Goal: Task Accomplishment & Management: Complete application form

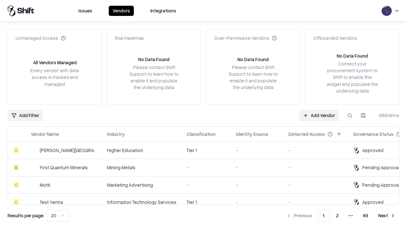
click at [319, 115] on link "Add Vendor" at bounding box center [319, 115] width 40 height 11
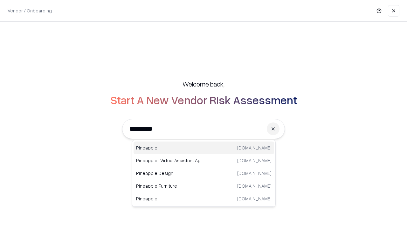
click at [204, 148] on div "Pineapple [DOMAIN_NAME]" at bounding box center [204, 148] width 141 height 13
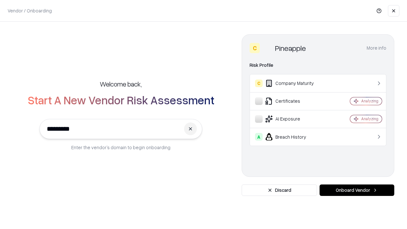
type input "*********"
click at [357, 190] on button "Onboard Vendor" at bounding box center [357, 190] width 75 height 11
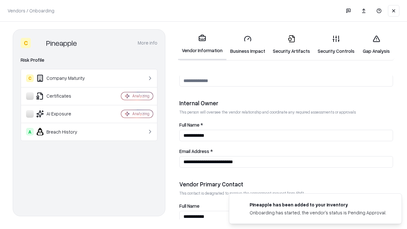
scroll to position [330, 0]
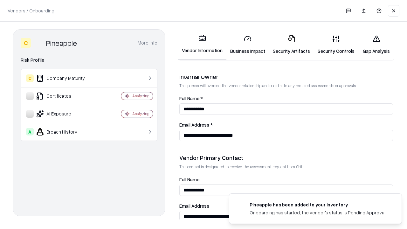
click at [248, 45] on link "Business Impact" at bounding box center [248, 45] width 43 height 30
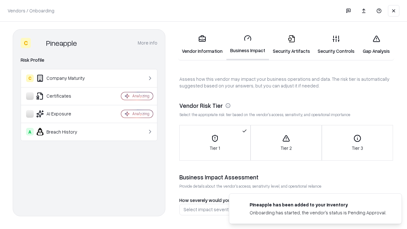
click at [292, 45] on link "Security Artifacts" at bounding box center [291, 45] width 45 height 30
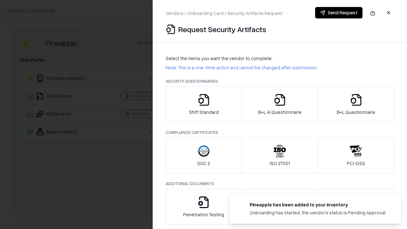
click at [204, 104] on icon "button" at bounding box center [204, 100] width 13 height 13
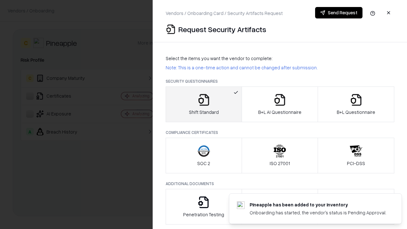
click at [339, 13] on button "Send Request" at bounding box center [338, 12] width 47 height 11
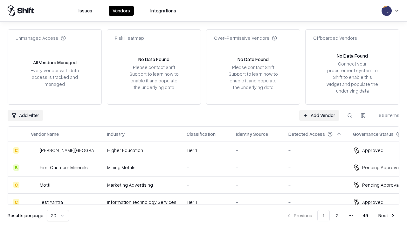
click at [350, 115] on button at bounding box center [349, 115] width 11 height 11
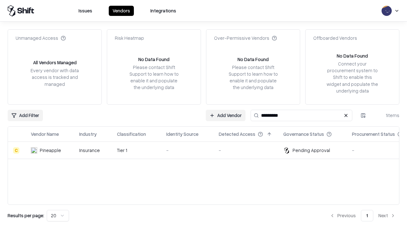
type input "*********"
click at [208, 150] on div "-" at bounding box center [187, 150] width 42 height 7
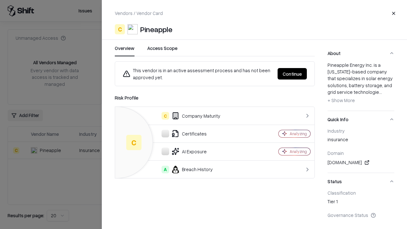
click at [292, 74] on button "Continue" at bounding box center [292, 73] width 29 height 11
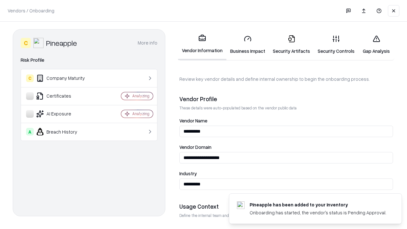
click at [292, 45] on link "Security Artifacts" at bounding box center [291, 45] width 45 height 30
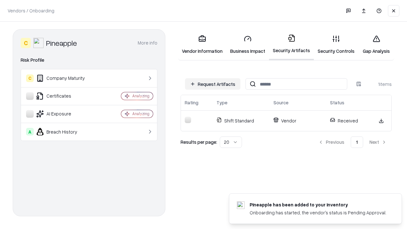
click at [377, 45] on link "Gap Analysis" at bounding box center [377, 45] width 36 height 30
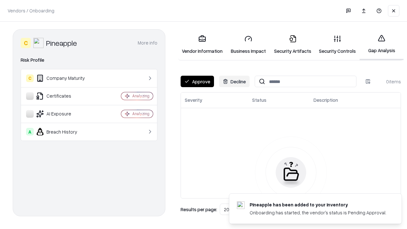
click at [197, 81] on button "Approve" at bounding box center [197, 81] width 33 height 11
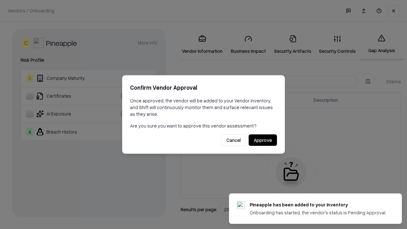
click at [263, 140] on button "Approve" at bounding box center [263, 140] width 28 height 11
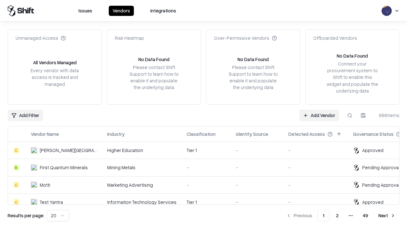
type input "*********"
click at [319, 115] on link "Add Vendor" at bounding box center [319, 115] width 40 height 11
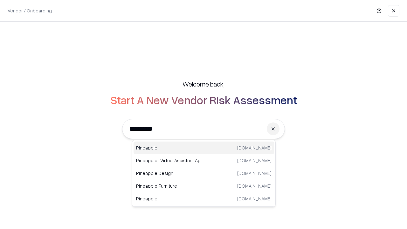
click at [204, 148] on div "Pineapple [DOMAIN_NAME]" at bounding box center [204, 148] width 141 height 13
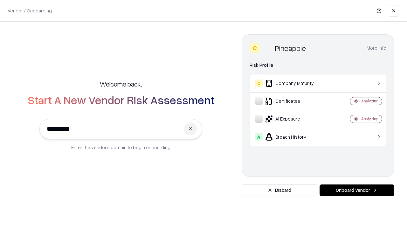
type input "*********"
click at [357, 190] on button "Onboard Vendor" at bounding box center [357, 190] width 75 height 11
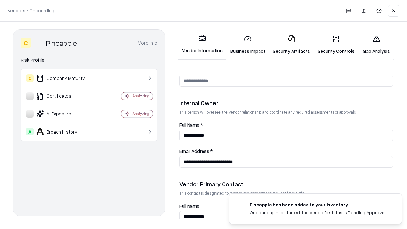
scroll to position [330, 0]
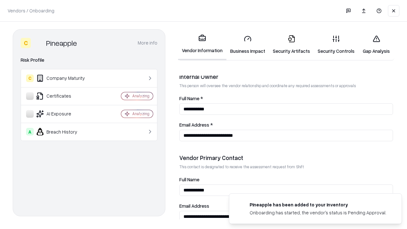
click at [377, 45] on link "Gap Analysis" at bounding box center [377, 45] width 36 height 30
